Goal: Transaction & Acquisition: Purchase product/service

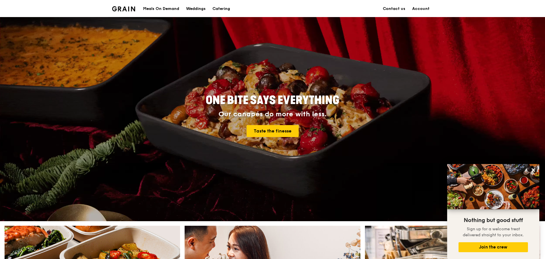
scroll to position [6, 0]
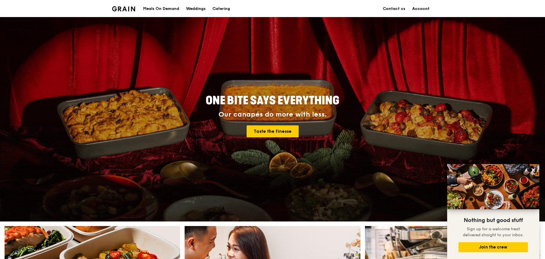
click at [419, 7] on link "Account" at bounding box center [421, 8] width 24 height 17
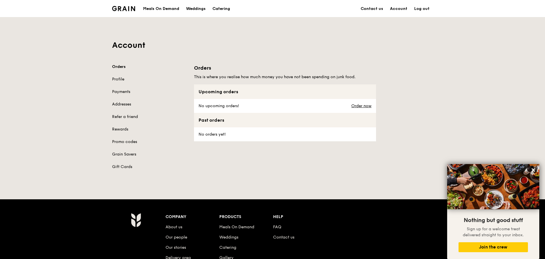
click at [155, 8] on div "Meals On Demand" at bounding box center [161, 8] width 36 height 17
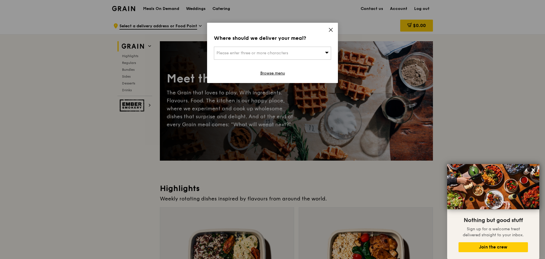
click at [282, 53] on span "Please enter three or more characters" at bounding box center [253, 53] width 72 height 5
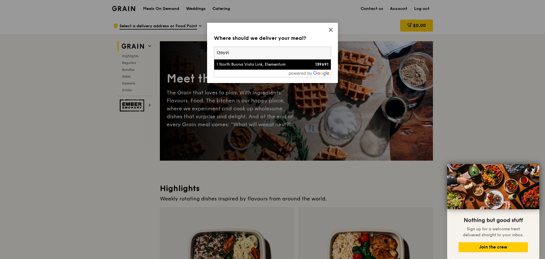
type input "139691"
click at [276, 64] on div "1 North Buona Vista Link, Elementum" at bounding box center [259, 65] width 84 height 6
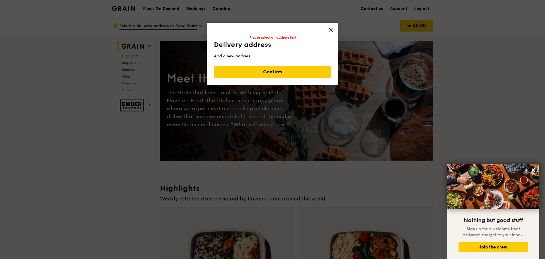
drag, startPoint x: 273, startPoint y: 71, endPoint x: 241, endPoint y: 60, distance: 33.3
click at [242, 60] on div "Confirm" at bounding box center [272, 68] width 117 height 19
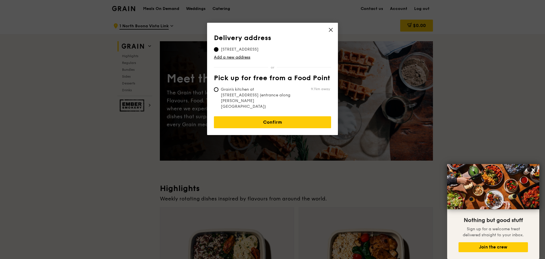
click at [239, 57] on link "Add a new address" at bounding box center [272, 58] width 117 height 6
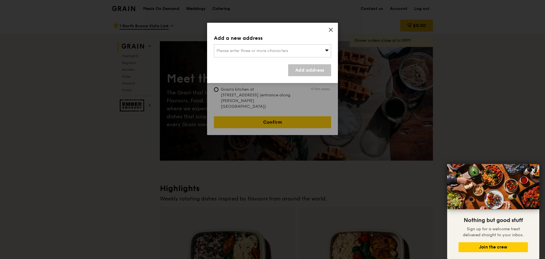
click at [241, 53] on span "Please enter three or more characters" at bounding box center [253, 50] width 72 height 5
click at [328, 29] on div "Add a new address Please enter three or more characters Please enter 3 or more …" at bounding box center [272, 53] width 131 height 60
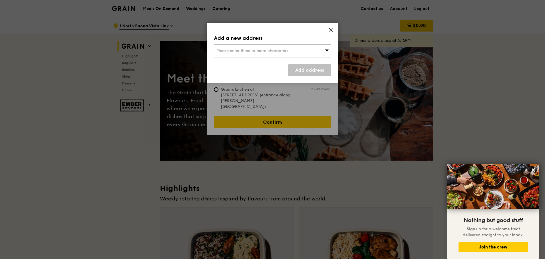
click at [330, 30] on icon at bounding box center [331, 29] width 5 height 5
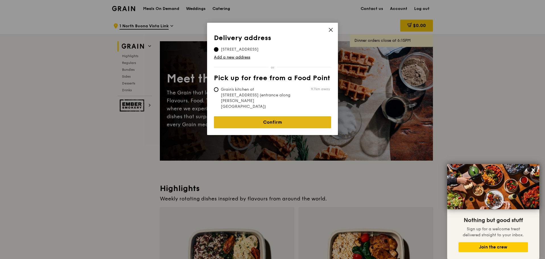
drag, startPoint x: 277, startPoint y: 113, endPoint x: 280, endPoint y: 113, distance: 3.1
click at [278, 116] on link "Confirm" at bounding box center [272, 122] width 117 height 12
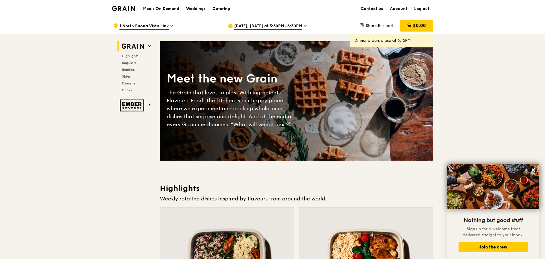
click at [288, 27] on span "[DATE], [DATE] at 5:30PM–6:30PM" at bounding box center [268, 26] width 68 height 6
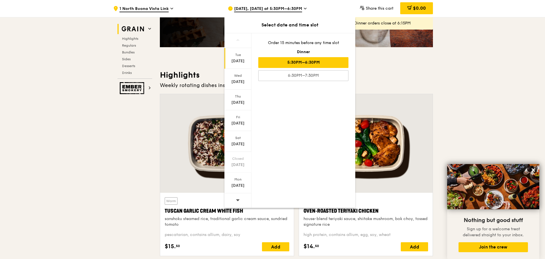
scroll to position [114, 0]
click at [238, 198] on icon at bounding box center [238, 200] width 4 height 4
drag, startPoint x: 241, startPoint y: 59, endPoint x: 237, endPoint y: 92, distance: 33.3
click at [239, 117] on div "[DATE] [DATE] [DATE] [DATE] [DATE] Closed [DATE] Closed [DATE]" at bounding box center [238, 120] width 27 height 175
click at [241, 57] on div "Tue" at bounding box center [237, 55] width 25 height 5
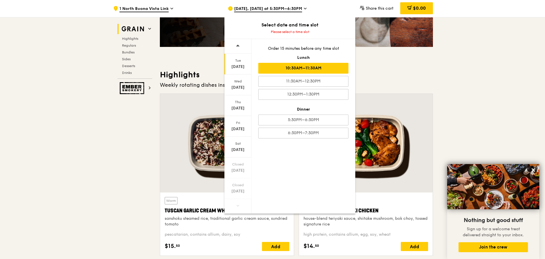
click at [302, 70] on div "10:30AM–11:30AM" at bounding box center [303, 68] width 90 height 11
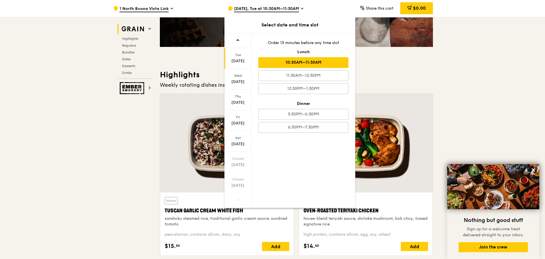
click at [413, 90] on div "Highlights Weekly rotating dishes inspired by flavours from around the world. W…" at bounding box center [296, 165] width 273 height 191
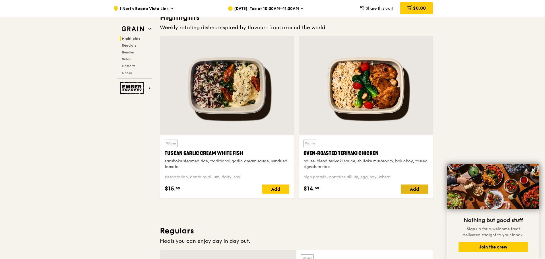
scroll to position [171, 0]
click at [421, 190] on div "Add" at bounding box center [414, 189] width 27 height 9
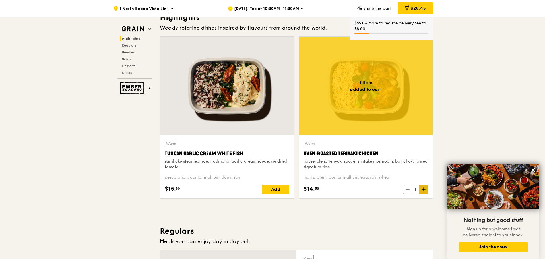
click at [424, 189] on icon at bounding box center [424, 190] width 4 height 4
click at [426, 189] on span at bounding box center [423, 189] width 9 height 9
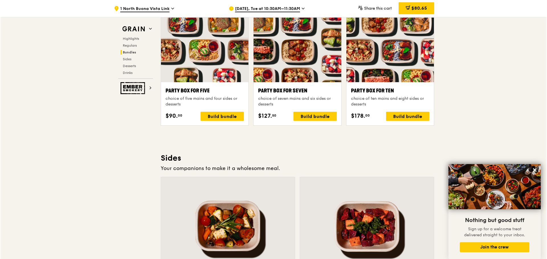
scroll to position [1138, 0]
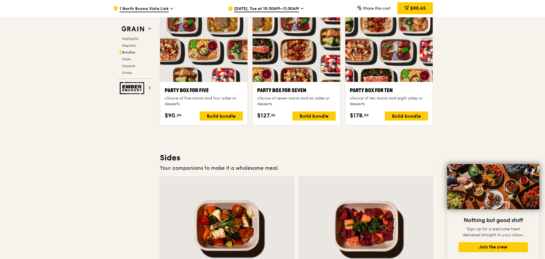
click at [196, 45] on div at bounding box center [203, 49] width 87 height 65
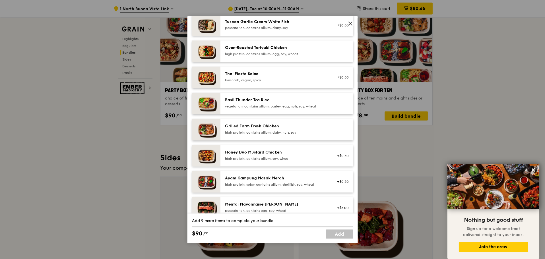
scroll to position [57, 0]
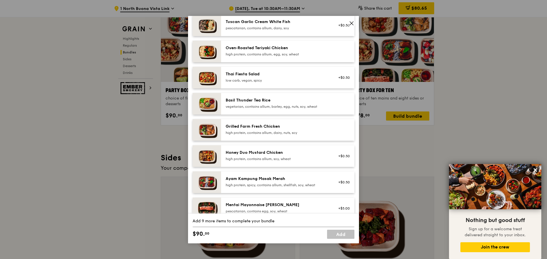
click at [348, 22] on span at bounding box center [351, 23] width 8 height 8
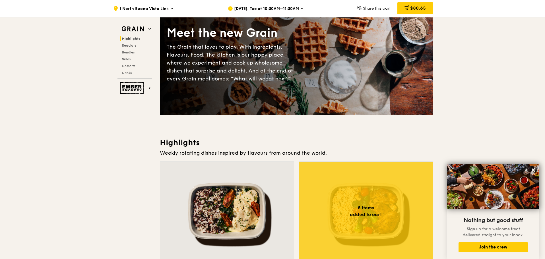
scroll to position [0, 0]
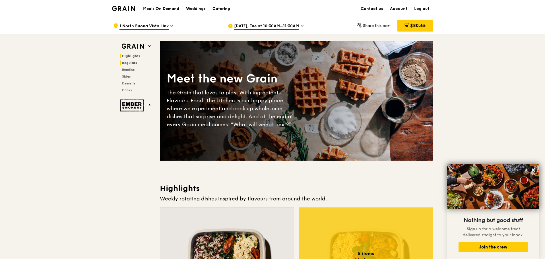
click at [134, 63] on span "Regulars" at bounding box center [129, 63] width 15 height 4
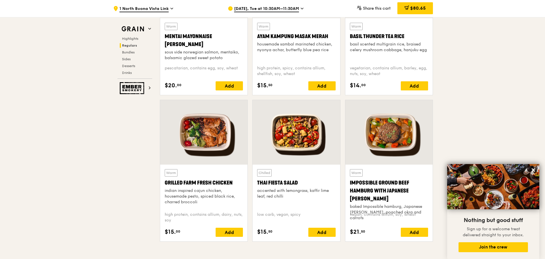
scroll to position [574, 0]
click at [195, 145] on div at bounding box center [203, 132] width 87 height 65
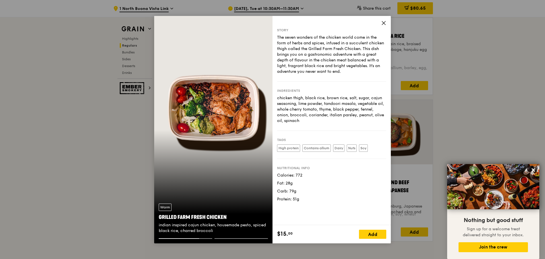
click at [386, 25] on icon at bounding box center [383, 22] width 5 height 5
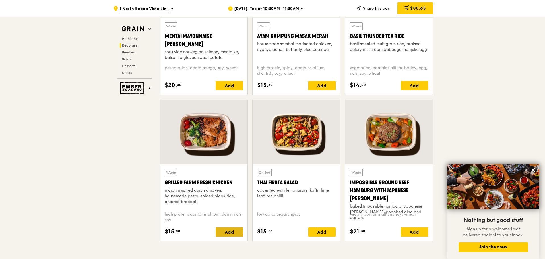
click at [234, 230] on div "Add" at bounding box center [229, 232] width 27 height 9
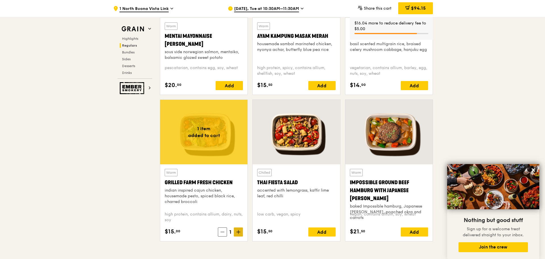
click at [236, 231] on span at bounding box center [238, 232] width 9 height 9
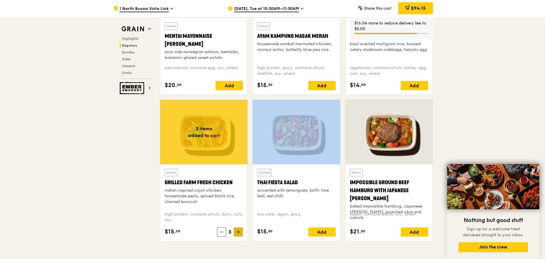
click at [236, 231] on span at bounding box center [238, 232] width 9 height 9
click at [237, 231] on icon at bounding box center [239, 232] width 4 height 4
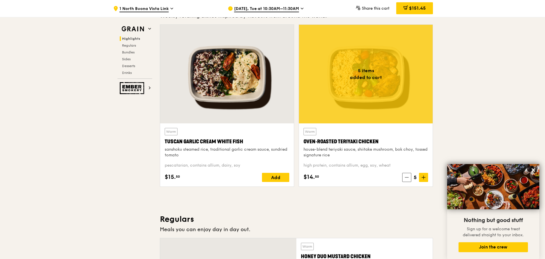
scroll to position [183, 0]
click at [411, 8] on span "$151.45" at bounding box center [417, 7] width 17 height 5
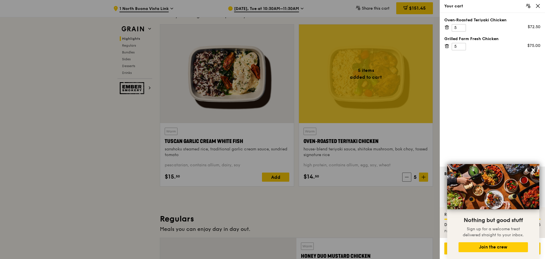
click at [539, 7] on icon at bounding box center [538, 5] width 3 height 3
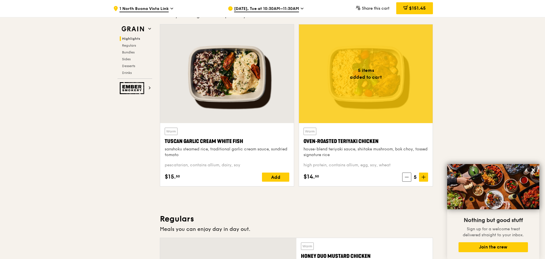
click at [418, 10] on span "$151.45" at bounding box center [417, 7] width 17 height 5
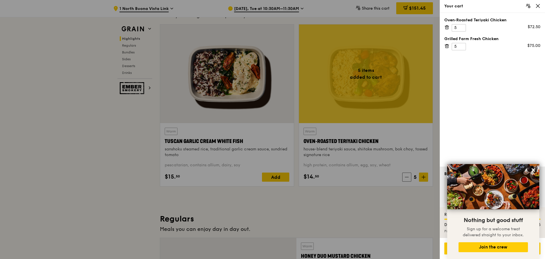
click at [537, 7] on icon at bounding box center [538, 5] width 3 height 3
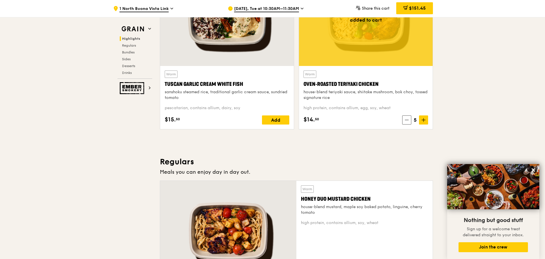
scroll to position [240, 0]
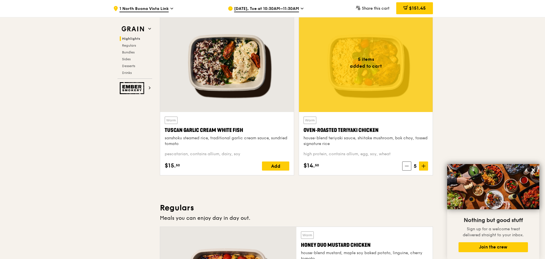
click at [210, 60] on div at bounding box center [227, 62] width 134 height 99
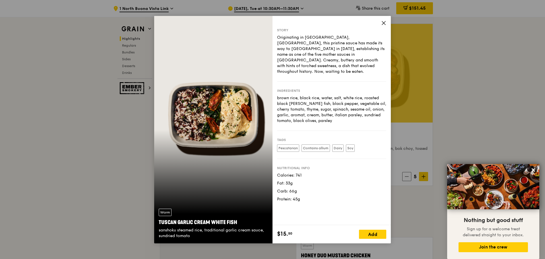
scroll to position [183, 0]
click at [383, 22] on icon at bounding box center [383, 22] width 3 height 3
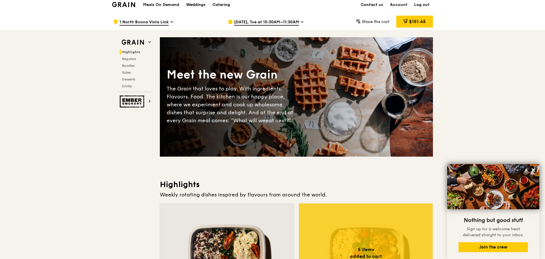
scroll to position [0, 0]
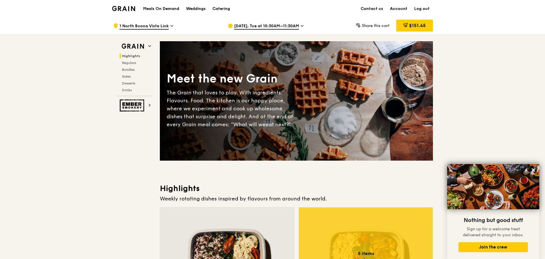
click at [134, 55] on span "Highlights" at bounding box center [131, 56] width 18 height 4
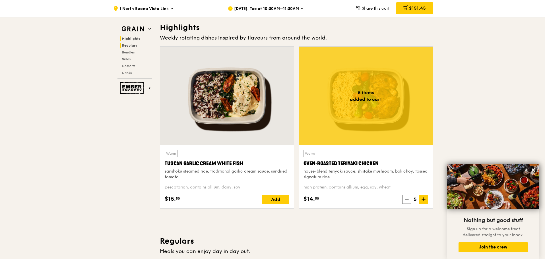
click at [134, 46] on span "Regulars" at bounding box center [129, 46] width 15 height 4
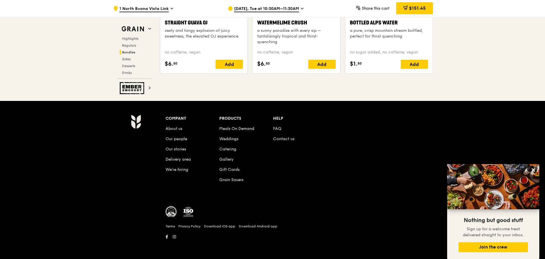
scroll to position [1915, 0]
